Goal: Task Accomplishment & Management: Complete application form

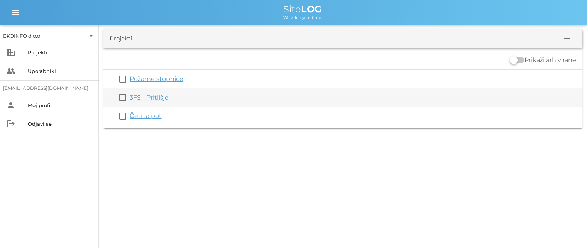
click at [142, 97] on link "3FS - Pritličje" at bounding box center [149, 97] width 39 height 7
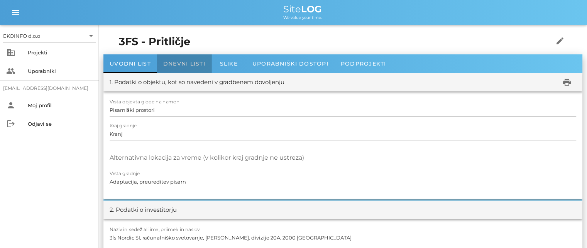
click at [180, 66] on span "Dnevni listi" at bounding box center [184, 63] width 42 height 7
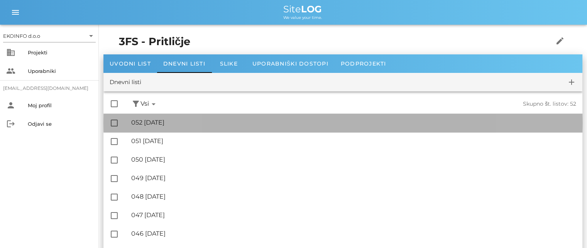
click at [169, 122] on div "🔏 052 [DATE]" at bounding box center [353, 122] width 445 height 7
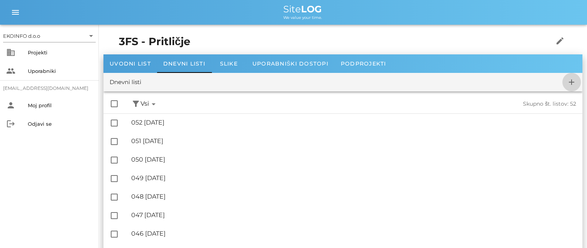
click at [571, 83] on icon "add" at bounding box center [571, 82] width 9 height 9
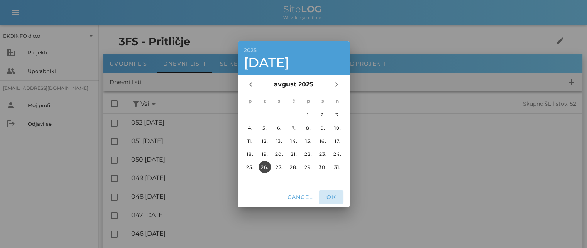
click at [326, 196] on span "OK" at bounding box center [331, 197] width 19 height 7
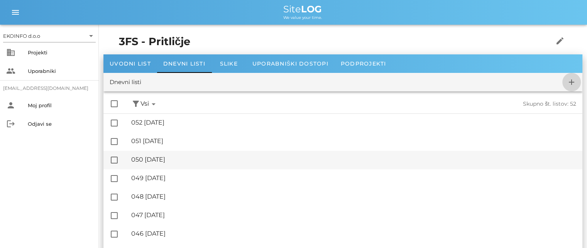
checkbox input "false"
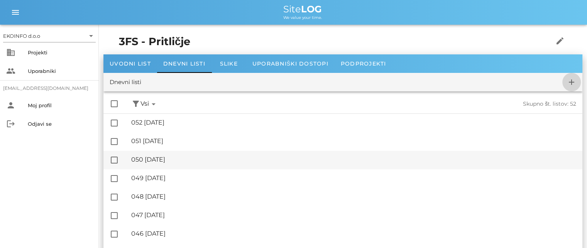
checkbox input "false"
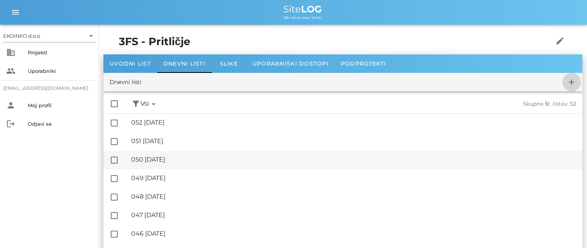
checkbox input "false"
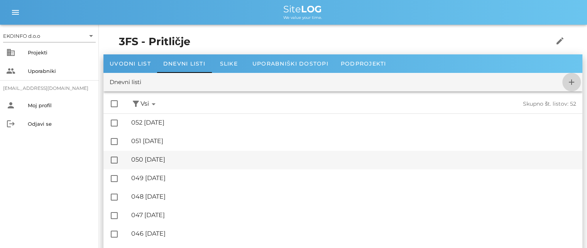
checkbox input "false"
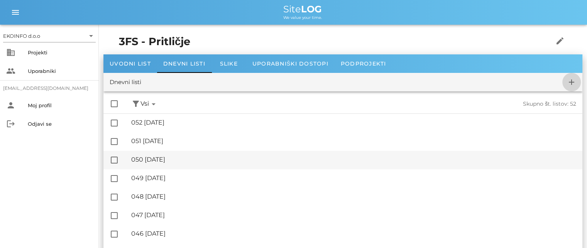
checkbox input "false"
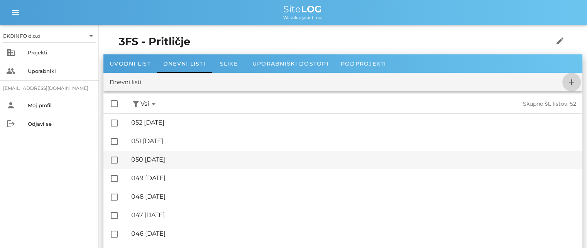
checkbox input "false"
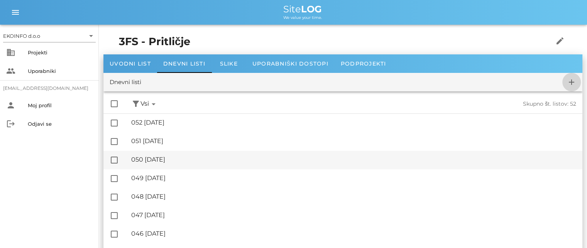
checkbox input "false"
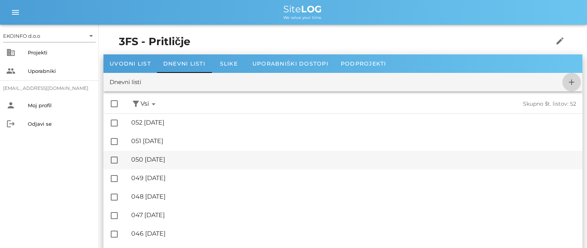
checkbox input "false"
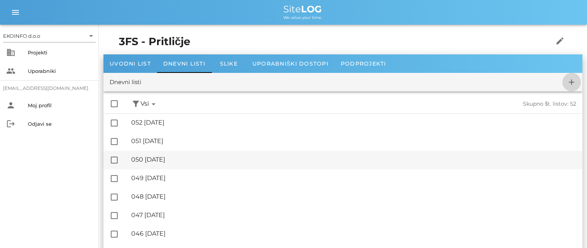
checkbox input "false"
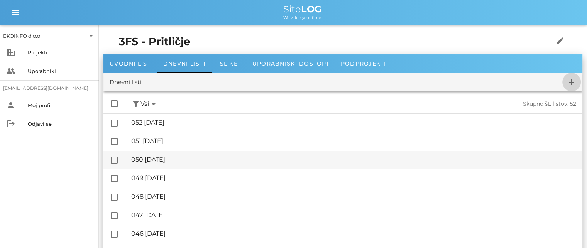
checkbox input "false"
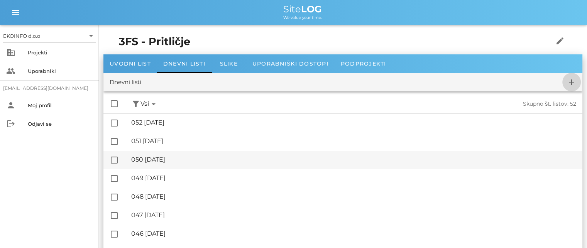
checkbox input "false"
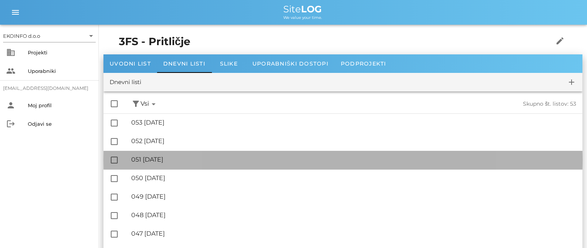
click at [174, 157] on div "🔏 051 [DATE]" at bounding box center [353, 159] width 445 height 7
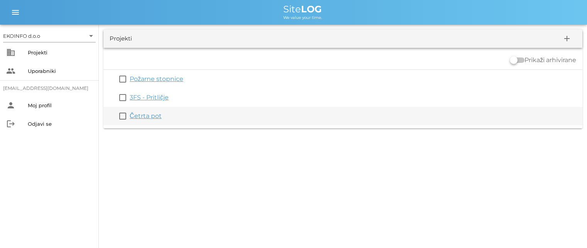
click at [152, 118] on link "Četrta pot" at bounding box center [146, 115] width 32 height 7
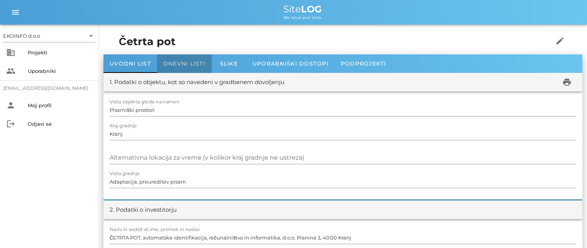
click at [178, 64] on span "Dnevni listi" at bounding box center [184, 63] width 42 height 7
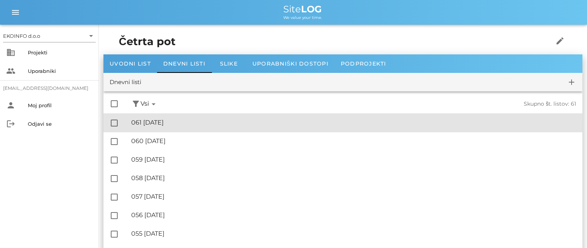
click at [170, 120] on div "🔏 061 [DATE]" at bounding box center [353, 122] width 445 height 7
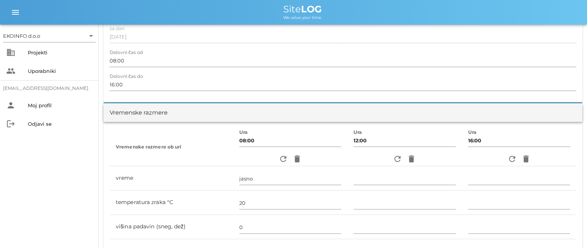
scroll to position [77, 0]
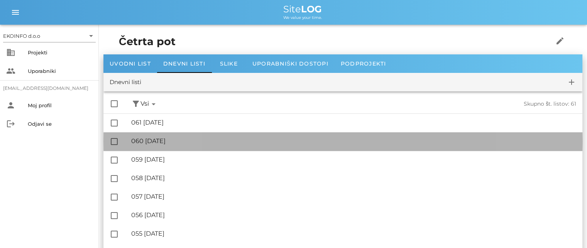
click at [176, 140] on div "🔏 060 [DATE]" at bounding box center [353, 140] width 445 height 7
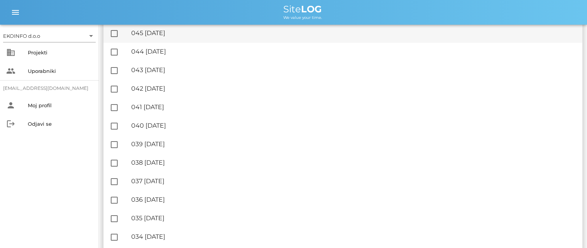
scroll to position [425, 0]
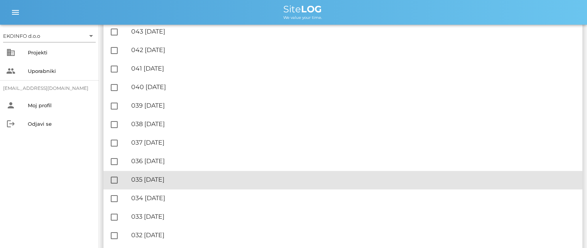
click at [170, 180] on div "🔏 035 [DATE]" at bounding box center [353, 179] width 445 height 7
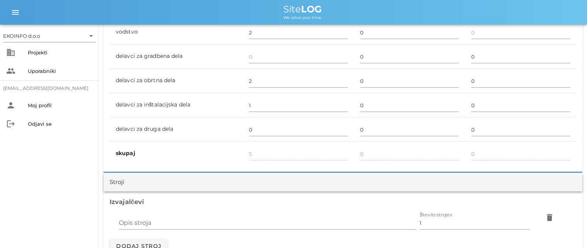
scroll to position [502, 0]
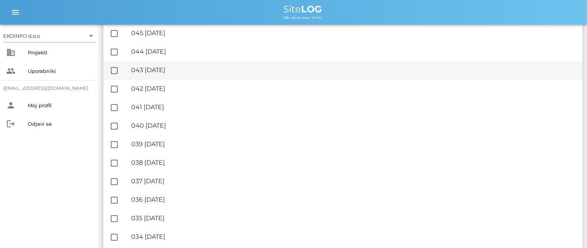
scroll to position [425, 0]
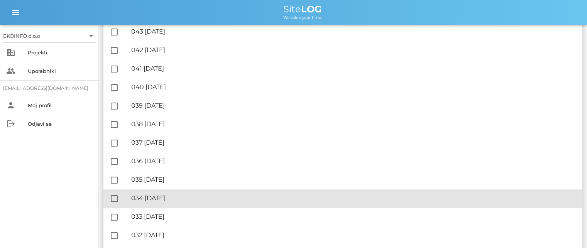
click at [174, 194] on div "🔏 034 [DATE] ✓ Podpisal: Nadzornik ✓ Podpisal: Sestavljalec ✓ Podpisal: Odgovor…" at bounding box center [353, 198] width 445 height 17
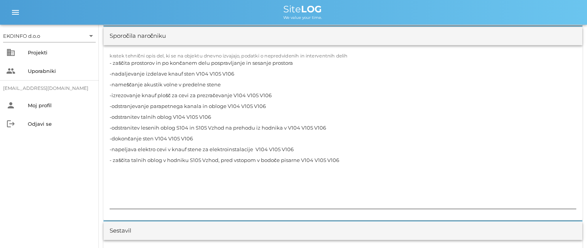
scroll to position [772, 0]
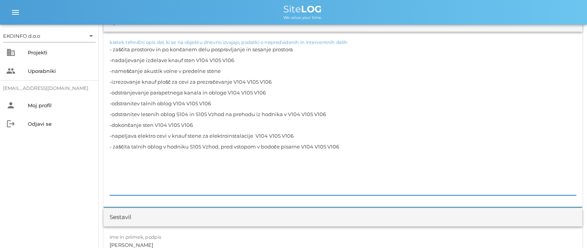
click at [244, 149] on textarea "- zaščita prostorov in po končanem delu pospravljanje in sesanje prostora -nada…" at bounding box center [343, 119] width 467 height 151
click at [250, 137] on textarea "- zaščita prostorov in po končanem delu pospravljanje in sesanje prostora -nada…" at bounding box center [343, 119] width 467 height 151
click at [195, 121] on textarea "- zaščita prostorov in po končanem delu pospravljanje in sesanje prostora -nada…" at bounding box center [343, 119] width 467 height 151
click at [205, 113] on textarea "- zaščita prostorov in po končanem delu pospravljanje in sesanje prostora -nada…" at bounding box center [343, 119] width 467 height 151
click at [207, 114] on textarea "- zaščita prostorov in po končanem delu pospravljanje in sesanje prostora -nada…" at bounding box center [343, 119] width 467 height 151
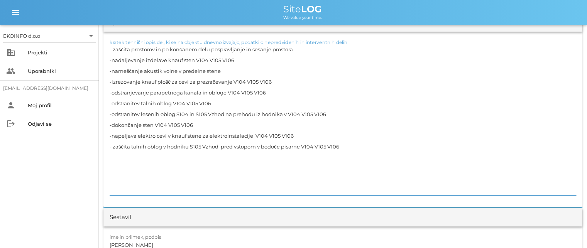
click at [205, 114] on textarea "- zaščita prostorov in po končanem delu pospravljanje in sesanje prostora -nada…" at bounding box center [343, 119] width 467 height 151
click at [199, 126] on textarea "- zaščita prostorov in po končanem delu pospravljanje in sesanje prostora -nada…" at bounding box center [343, 119] width 467 height 151
click at [185, 135] on textarea "- zaščita prostorov in po končanem delu pospravljanje in sesanje prostora -nada…" at bounding box center [343, 119] width 467 height 151
click at [200, 134] on textarea "- zaščita prostorov in po končanem delu pospravljanje in sesanje prostora -nada…" at bounding box center [343, 119] width 467 height 151
click at [199, 146] on textarea "- zaščita prostorov in po končanem delu pospravljanje in sesanje prostora -nada…" at bounding box center [343, 119] width 467 height 151
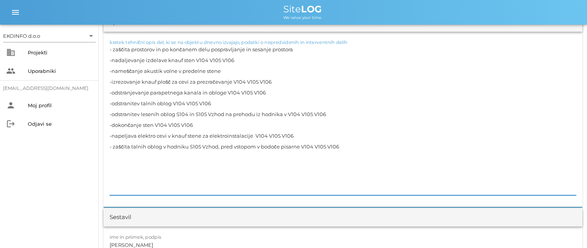
click at [217, 145] on textarea "- zaščita prostorov in po končanem delu pospravljanje in sesanje prostora -nada…" at bounding box center [343, 119] width 467 height 151
click at [254, 145] on textarea "- zaščita prostorov in po končanem delu pospravljanje in sesanje prostora -nada…" at bounding box center [343, 119] width 467 height 151
click at [278, 146] on textarea "- zaščita prostorov in po končanem delu pospravljanje in sesanje prostora -nada…" at bounding box center [343, 119] width 467 height 151
click at [300, 147] on textarea "- zaščita prostorov in po končanem delu pospravljanje in sesanje prostora -nada…" at bounding box center [343, 119] width 467 height 151
click at [205, 112] on textarea "- zaščita prostorov in po končanem delu pospravljanje in sesanje prostora -nada…" at bounding box center [343, 119] width 467 height 151
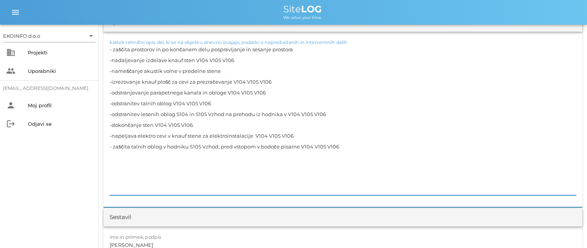
click at [223, 112] on textarea "- zaščita prostorov in po končanem delu pospravljanje in sesanje prostora -nada…" at bounding box center [343, 119] width 467 height 151
click at [253, 113] on textarea "- zaščita prostorov in po končanem delu pospravljanje in sesanje prostora -nada…" at bounding box center [343, 119] width 467 height 151
click at [258, 114] on textarea "- zaščita prostorov in po končanem delu pospravljanje in sesanje prostora -nada…" at bounding box center [343, 119] width 467 height 151
click at [251, 135] on textarea "- zaščita prostorov in po končanem delu pospravljanje in sesanje prostora -nada…" at bounding box center [343, 119] width 467 height 151
click at [232, 146] on textarea "- zaščita prostorov in po končanem delu pospravljanje in sesanje prostora -nada…" at bounding box center [343, 119] width 467 height 151
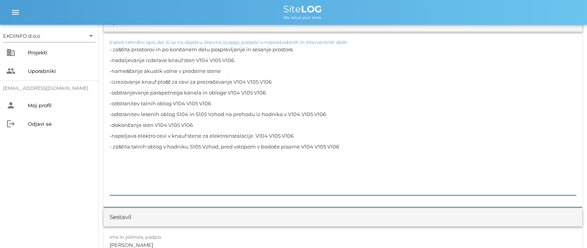
click at [255, 146] on textarea "- zaščita prostorov in po končanem delu pospravljanje in sesanje prostora -nada…" at bounding box center [343, 119] width 467 height 151
click at [278, 146] on textarea "- zaščita prostorov in po končanem delu pospravljanje in sesanje prostora -nada…" at bounding box center [343, 119] width 467 height 151
click at [257, 145] on textarea "- zaščita prostorov in po končanem delu pospravljanje in sesanje prostora -nada…" at bounding box center [343, 119] width 467 height 151
click at [254, 146] on textarea "- zaščita prostorov in po končanem delu pospravljanje in sesanje prostora -nada…" at bounding box center [343, 119] width 467 height 151
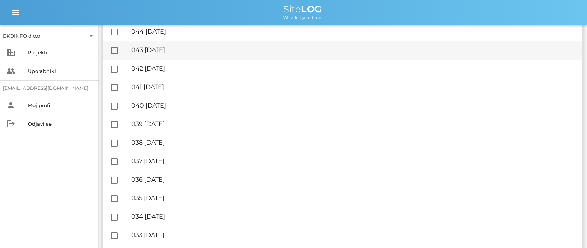
scroll to position [425, 0]
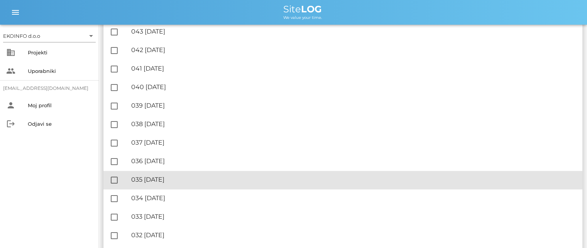
click at [178, 179] on div "🔏 035 [DATE]" at bounding box center [353, 179] width 445 height 7
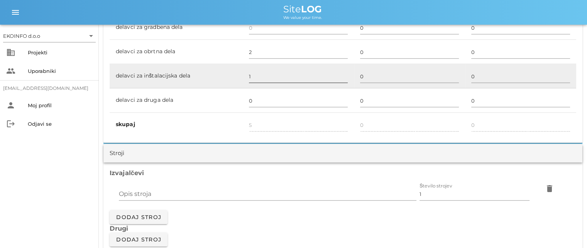
scroll to position [502, 0]
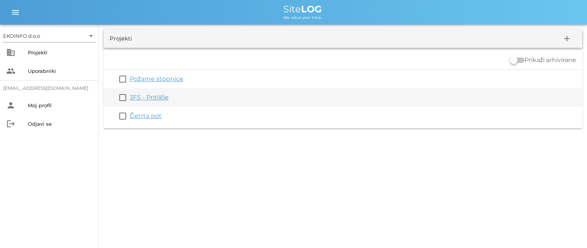
click at [145, 100] on link "3FS - Pritličje" at bounding box center [149, 97] width 39 height 7
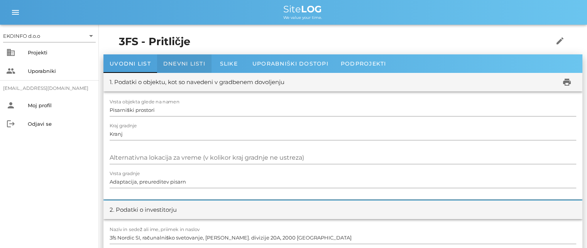
click at [173, 60] on span "Dnevni listi" at bounding box center [184, 63] width 42 height 7
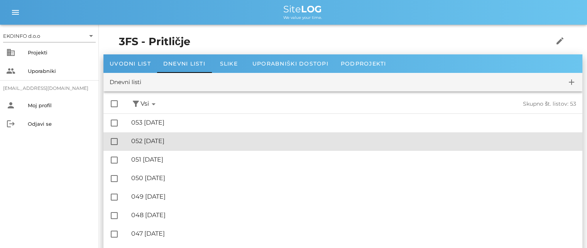
click at [174, 140] on div "🔏 052 [DATE]" at bounding box center [353, 140] width 445 height 7
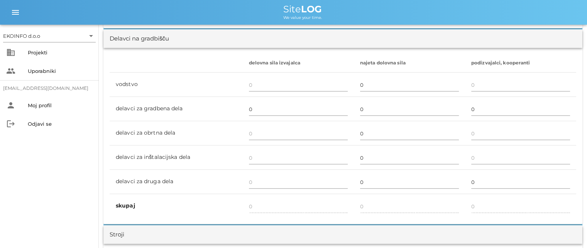
scroll to position [463, 0]
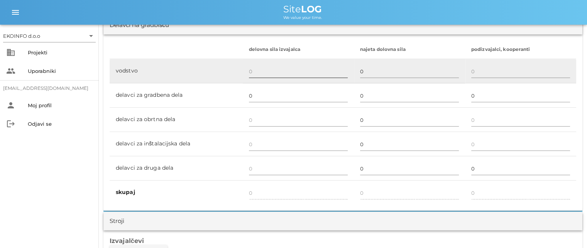
click at [252, 69] on input "text" at bounding box center [298, 71] width 99 height 12
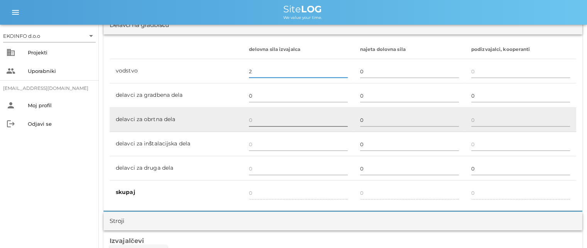
type input "2"
click at [252, 120] on input "text" at bounding box center [298, 120] width 99 height 12
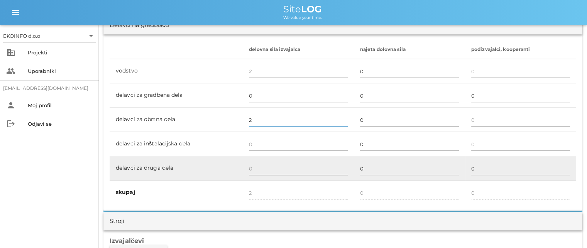
type input "2"
type input "4"
click at [252, 170] on input "text" at bounding box center [298, 168] width 99 height 12
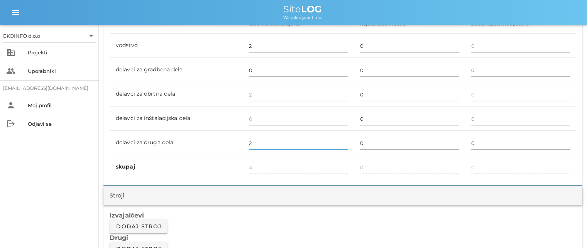
scroll to position [502, 0]
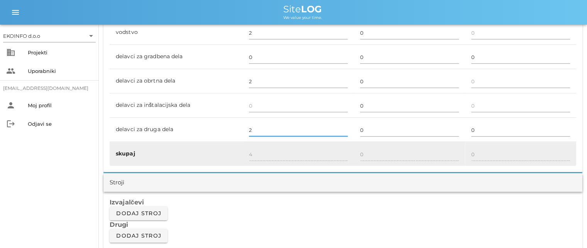
type input "2"
type input "6"
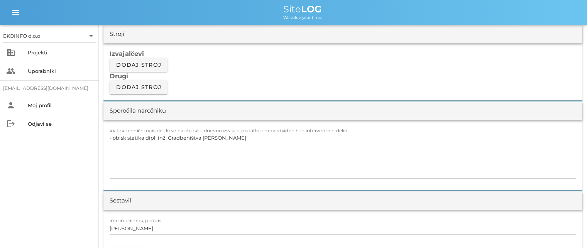
scroll to position [695, 0]
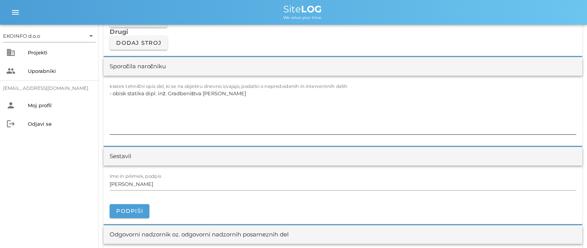
click at [242, 95] on textarea "- obisk statika dipl. inž. Gradbeništva [PERSON_NAME]" at bounding box center [343, 111] width 467 height 46
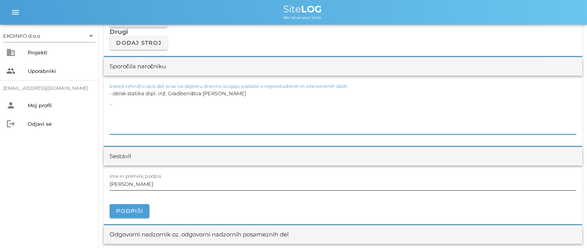
type textarea "- obisk statika dipl. inž. Gradbeništva [PERSON_NAME] -"
click at [143, 187] on input "[PERSON_NAME]" at bounding box center [343, 184] width 467 height 12
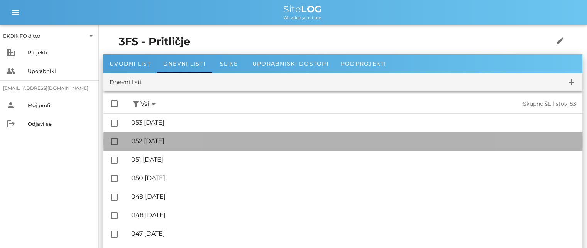
click at [176, 140] on div "🔏 052 [DATE]" at bounding box center [353, 140] width 445 height 7
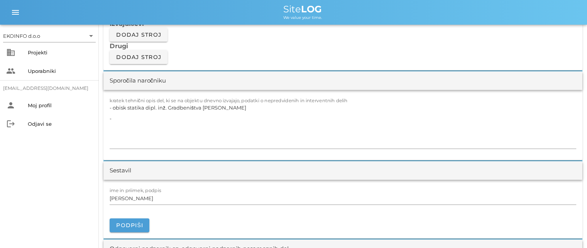
scroll to position [656, 0]
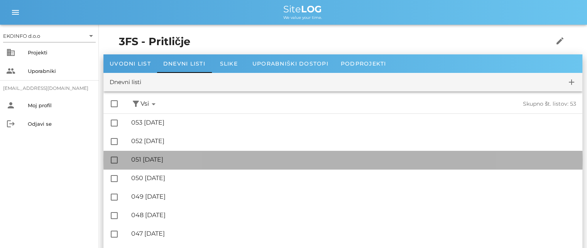
click at [170, 162] on div "🔏 051 [DATE]" at bounding box center [353, 159] width 445 height 7
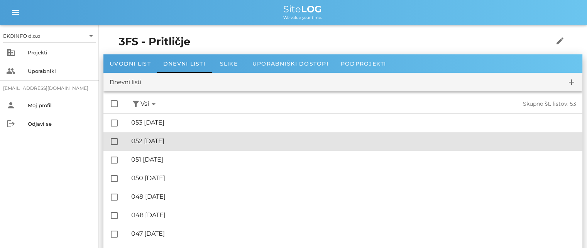
click at [177, 140] on div "🔏 052 [DATE]" at bounding box center [353, 140] width 445 height 7
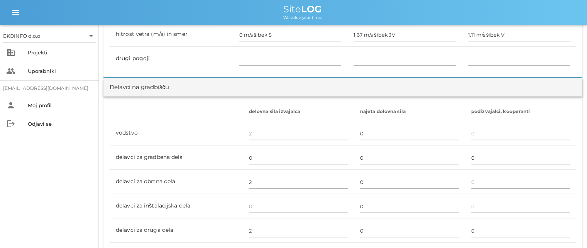
scroll to position [463, 0]
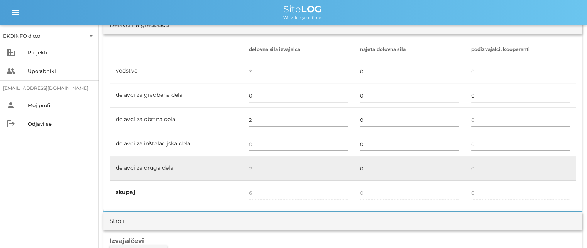
click at [253, 168] on input "2" at bounding box center [298, 168] width 99 height 12
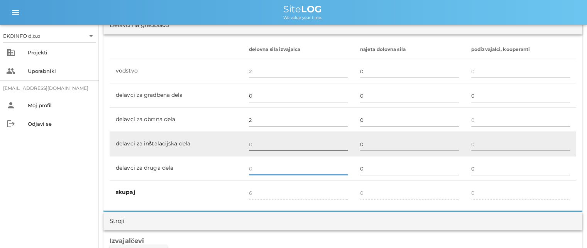
click at [249, 143] on input "text" at bounding box center [298, 144] width 99 height 12
type input "4"
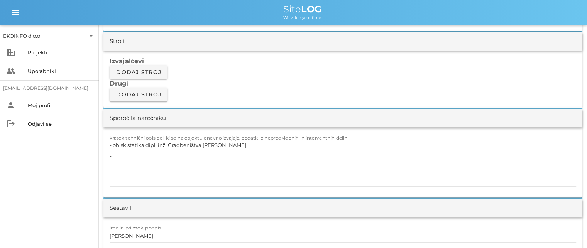
scroll to position [656, 0]
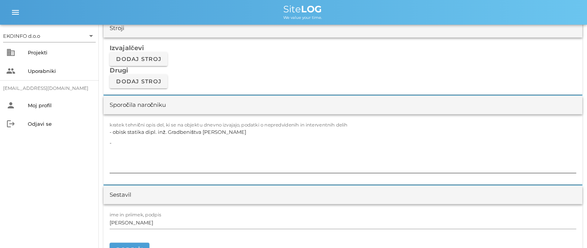
click at [241, 134] on textarea "- obisk statika dipl. inž. Gradbeništva [PERSON_NAME] -" at bounding box center [343, 150] width 467 height 46
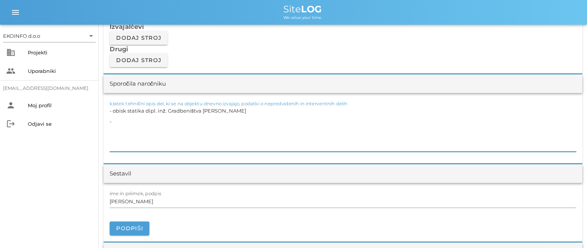
scroll to position [695, 0]
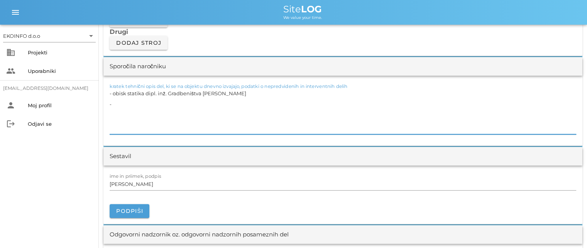
click at [120, 103] on textarea "- obisk statika dipl. inž. Gradbeništva [PERSON_NAME] -" at bounding box center [343, 111] width 467 height 46
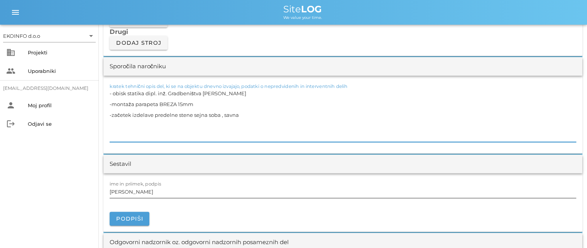
type textarea "- obisk statika dipl. inž. Gradbeništva [PERSON_NAME] -montaža parapeta BREZA 1…"
click at [144, 190] on input "[PERSON_NAME]" at bounding box center [343, 192] width 467 height 12
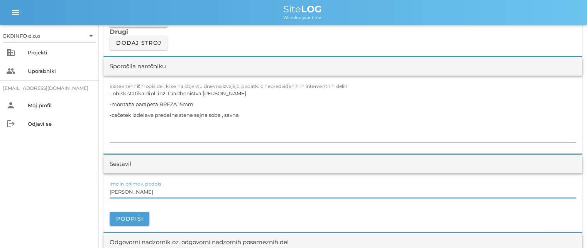
click at [128, 115] on textarea "- obisk statika dipl. inž. Gradbeništva [PERSON_NAME] -montaža parapeta BREZA 1…" at bounding box center [343, 115] width 467 height 54
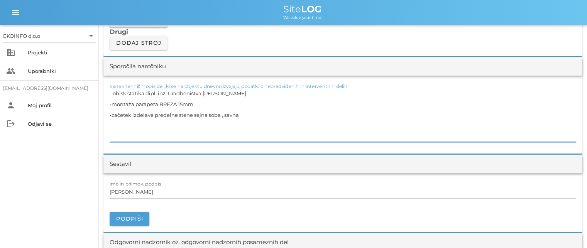
click at [144, 191] on input "[PERSON_NAME]" at bounding box center [343, 192] width 467 height 12
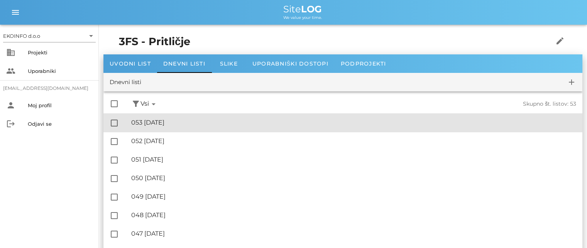
click at [177, 120] on div "🔏 053 [DATE]" at bounding box center [353, 122] width 445 height 7
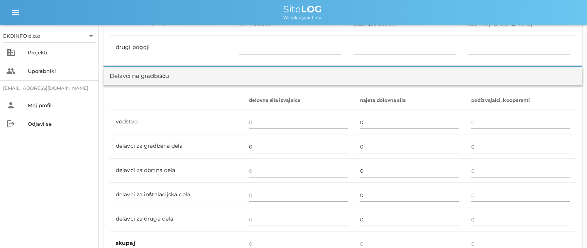
scroll to position [425, 0]
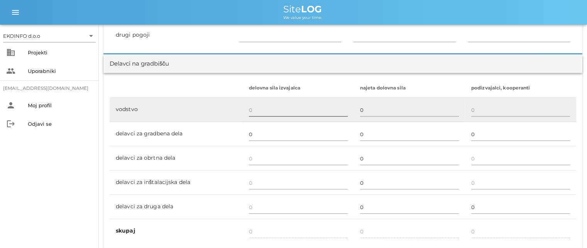
click at [250, 110] on input "text" at bounding box center [298, 110] width 99 height 12
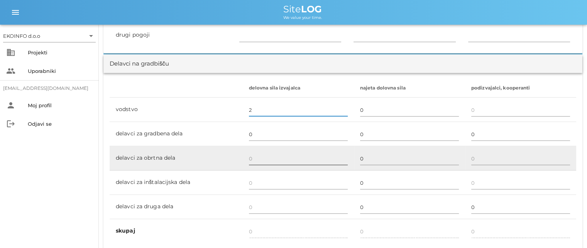
type input "2"
click at [254, 159] on input "text" at bounding box center [298, 158] width 99 height 12
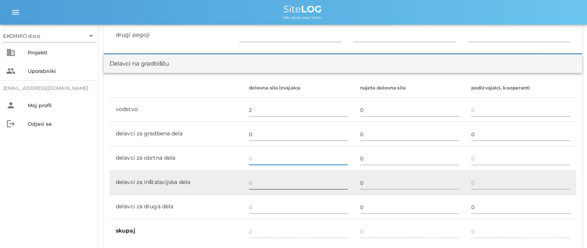
click at [255, 185] on input "text" at bounding box center [298, 183] width 99 height 12
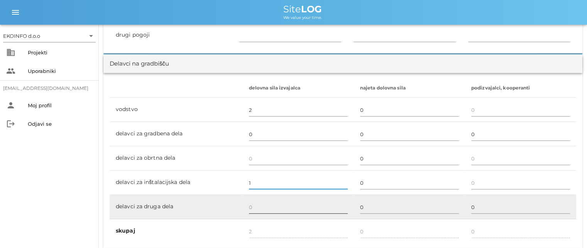
type input "1"
type input "3"
click at [252, 207] on input "text" at bounding box center [298, 207] width 99 height 12
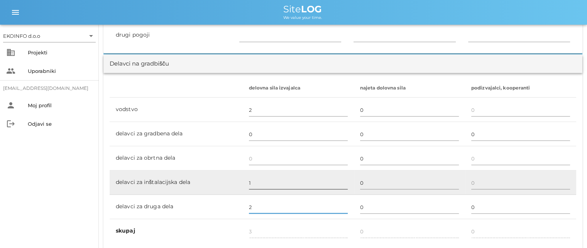
type input "2"
click at [252, 181] on input "1" at bounding box center [298, 183] width 99 height 12
type input "5"
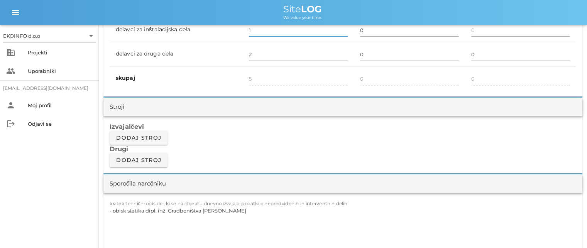
scroll to position [579, 0]
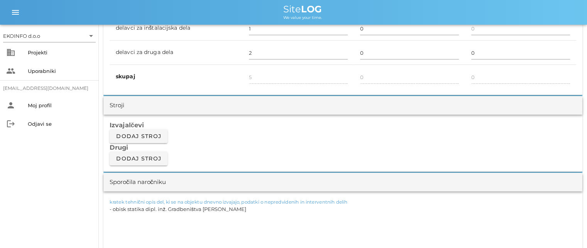
drag, startPoint x: 242, startPoint y: 207, endPoint x: 98, endPoint y: 207, distance: 144.0
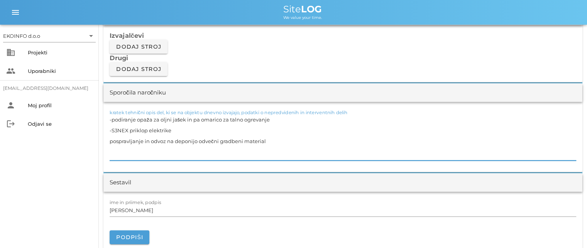
scroll to position [695, 0]
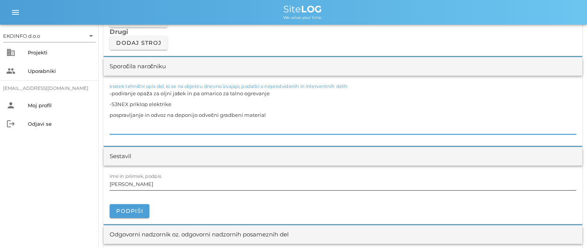
type textarea "-podiranje opaža za oljni jašek in pa omarico za talno ogrevanje -S3NEX priklop…"
click at [139, 184] on input "[PERSON_NAME]" at bounding box center [343, 184] width 467 height 12
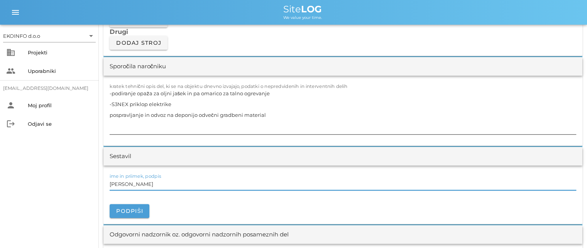
click at [186, 117] on textarea "-podiranje opaža za oljni jašek in pa omarico za talno ogrevanje -S3NEX priklop…" at bounding box center [343, 111] width 467 height 46
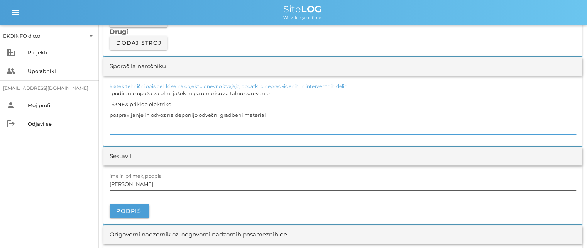
click at [146, 184] on input "[PERSON_NAME]" at bounding box center [343, 184] width 467 height 12
